Goal: Transaction & Acquisition: Download file/media

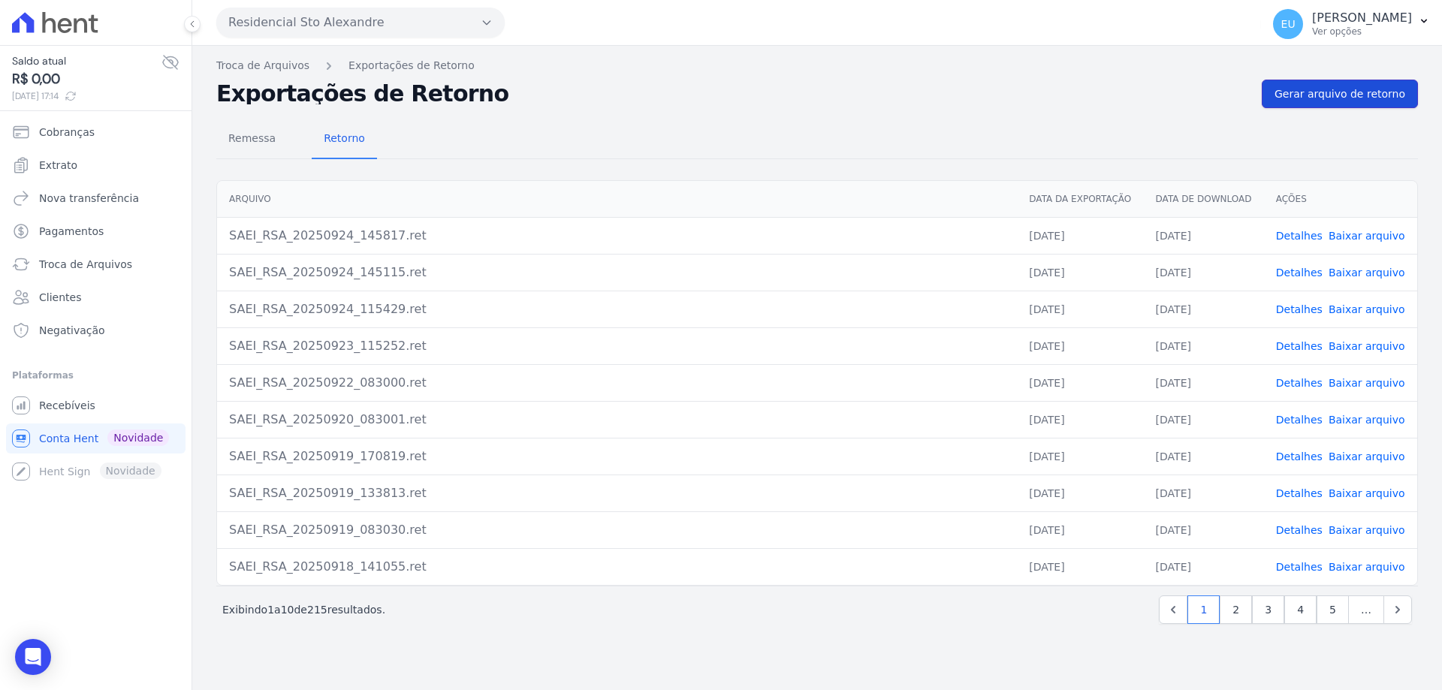
click at [1341, 92] on span "Gerar arquivo de retorno" at bounding box center [1340, 93] width 131 height 15
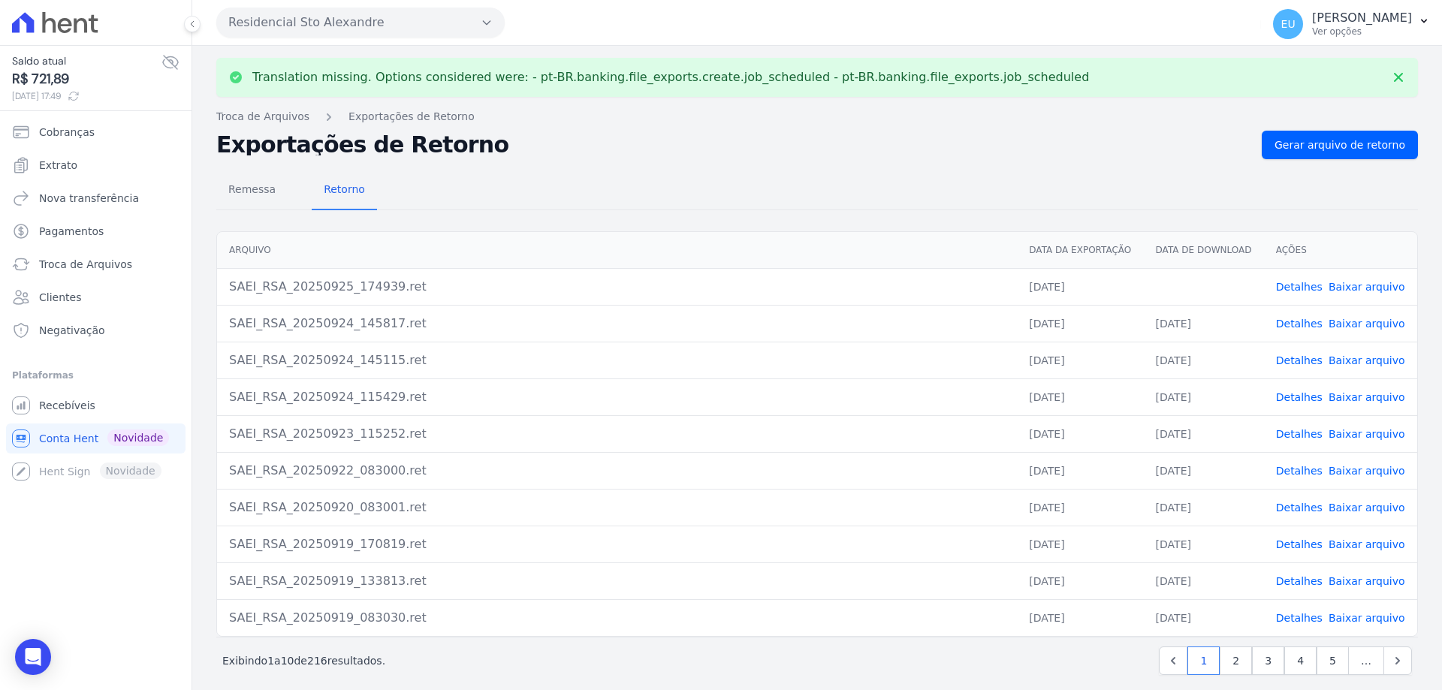
click at [1284, 286] on link "Detalhes" at bounding box center [1299, 287] width 47 height 12
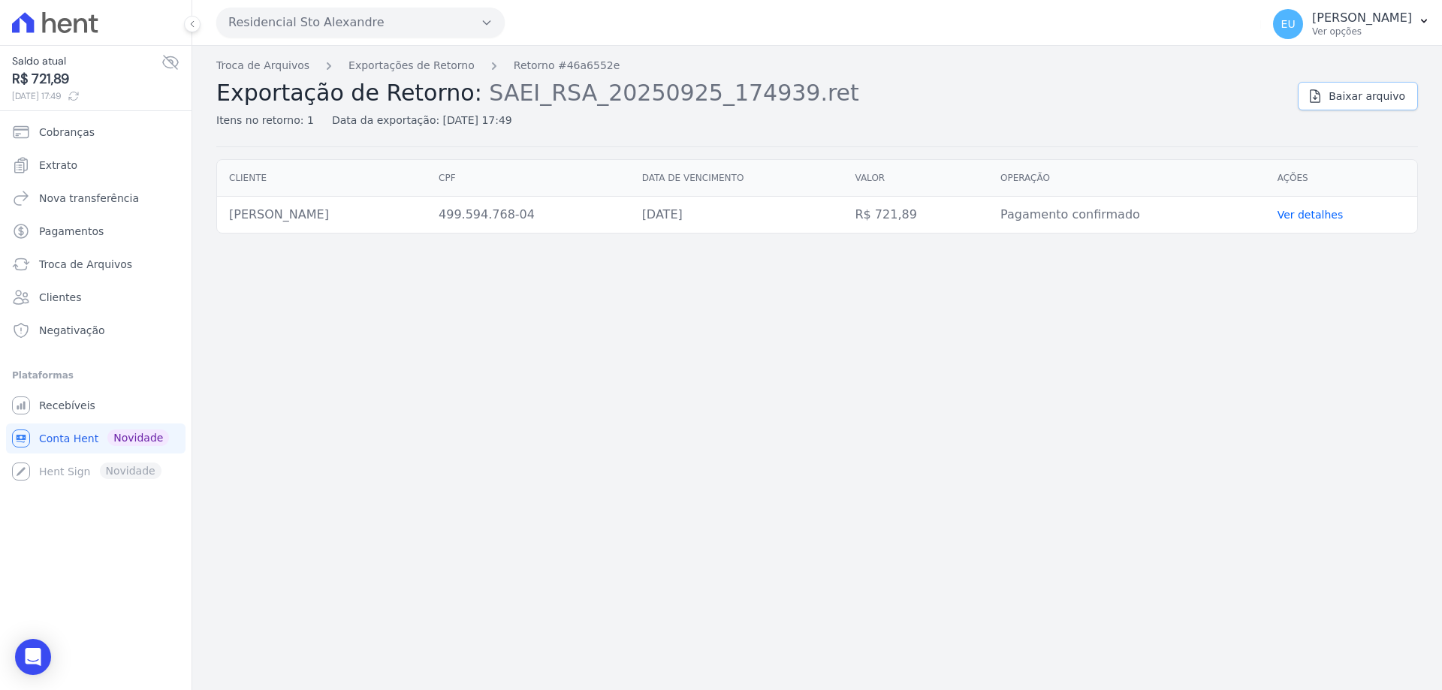
click at [1372, 97] on span "Baixar arquivo" at bounding box center [1367, 96] width 77 height 15
click at [424, 63] on link "Exportações de Retorno" at bounding box center [412, 66] width 126 height 16
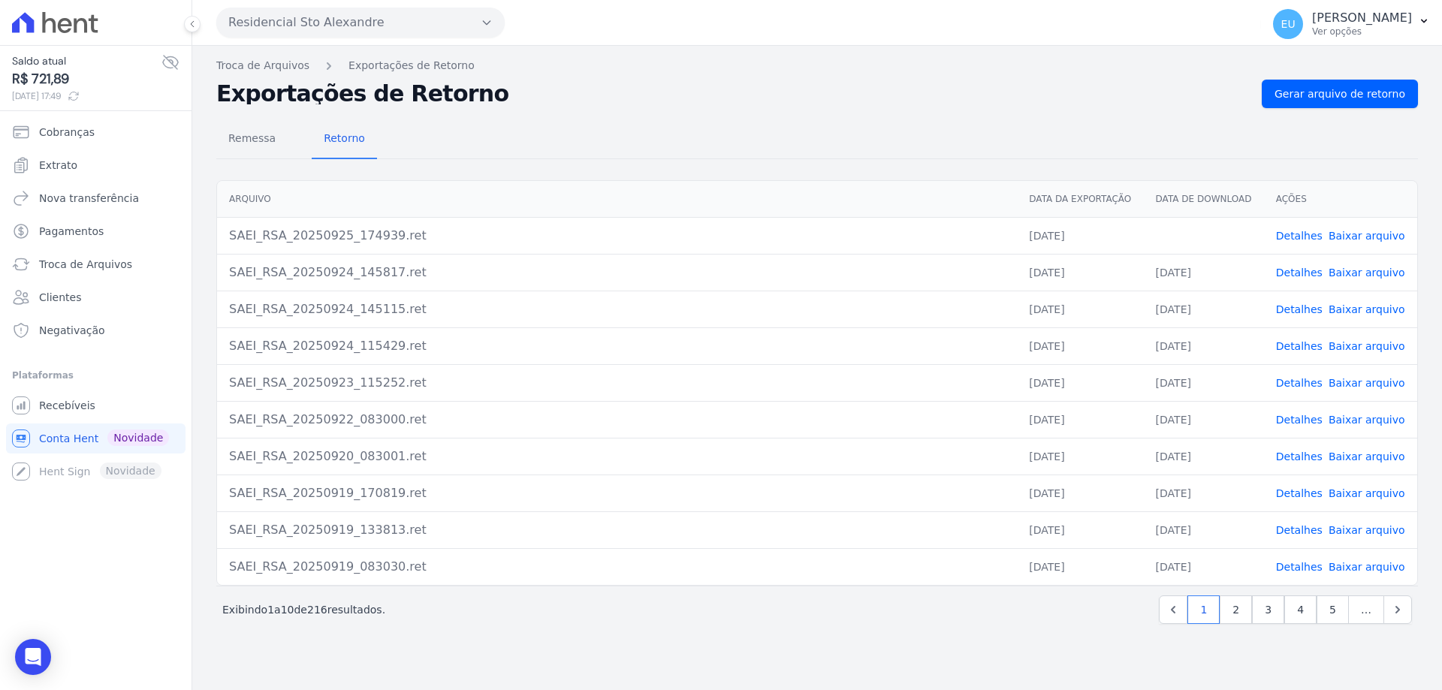
click at [1355, 234] on link "Baixar arquivo" at bounding box center [1367, 236] width 77 height 12
click at [78, 260] on span "Troca de Arquivos" at bounding box center [85, 264] width 93 height 15
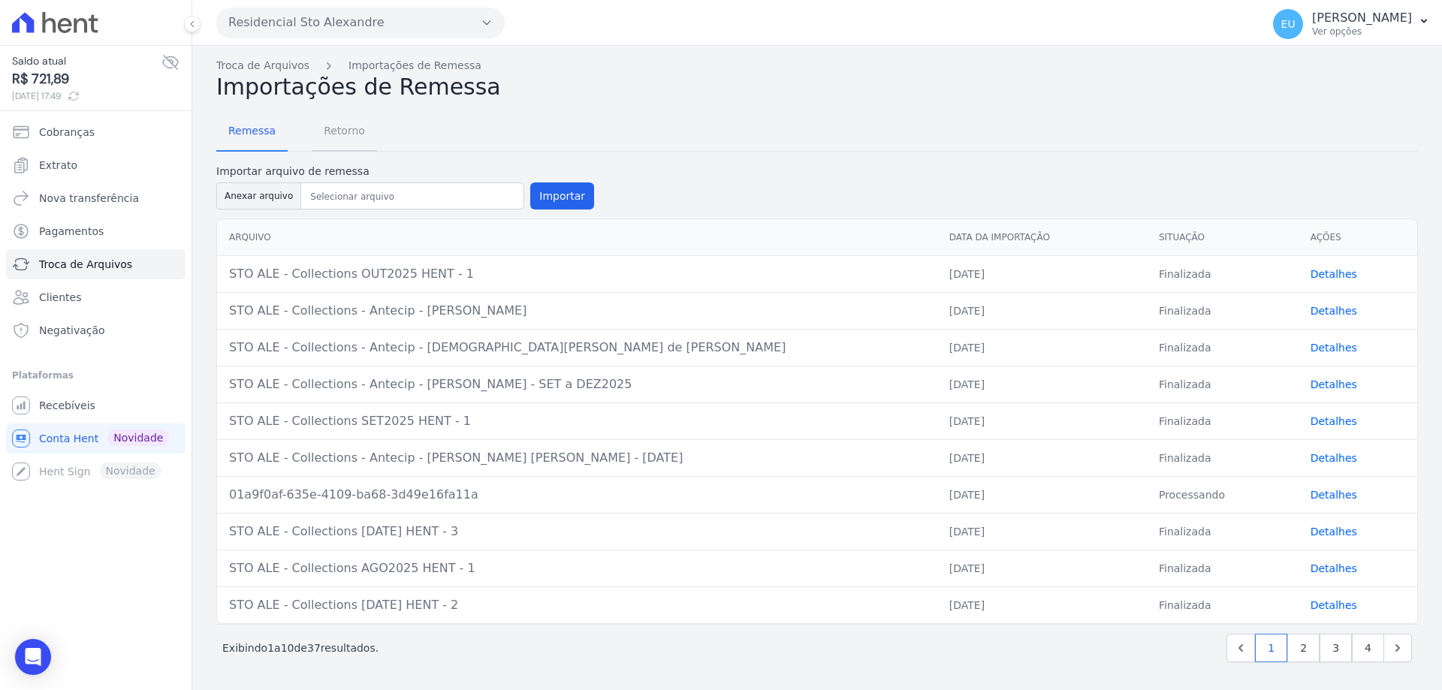
click at [336, 131] on span "Retorno" at bounding box center [344, 131] width 59 height 30
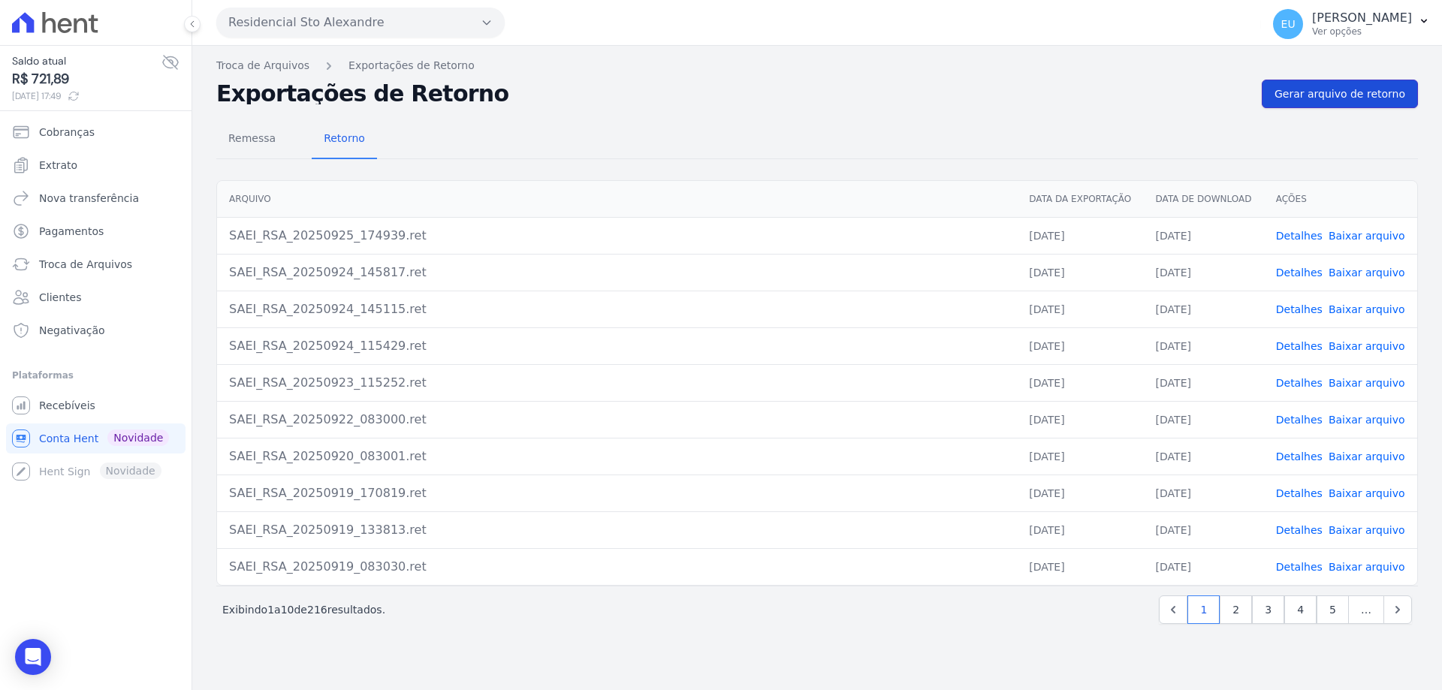
click at [1327, 87] on span "Gerar arquivo de retorno" at bounding box center [1340, 93] width 131 height 15
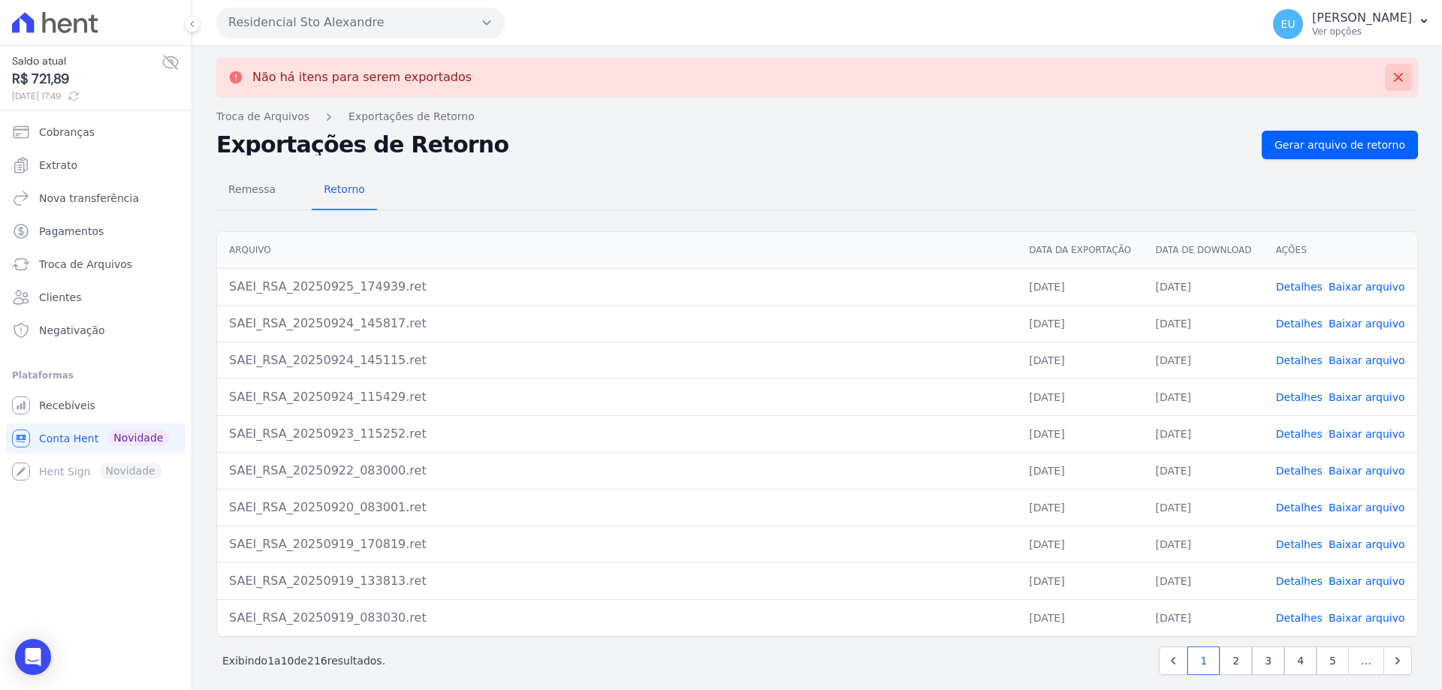
drag, startPoint x: 1384, startPoint y: 75, endPoint x: 1351, endPoint y: 47, distance: 43.2
click at [1394, 74] on icon at bounding box center [1398, 77] width 9 height 9
